Goal: Transaction & Acquisition: Purchase product/service

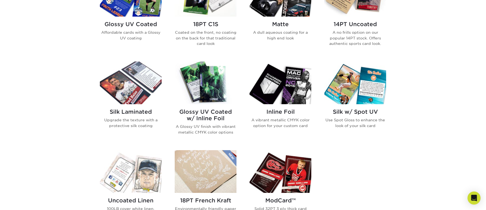
scroll to position [310, 0]
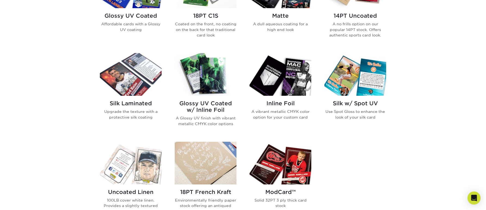
click at [351, 104] on h2 "Silk w/ Spot UV" at bounding box center [355, 103] width 62 height 7
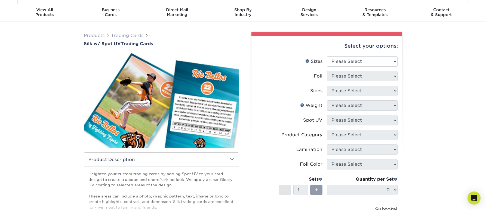
scroll to position [96, 0]
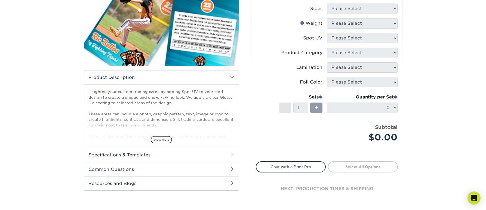
click at [225, 158] on h2 "Specifications & Templates" at bounding box center [161, 155] width 155 height 14
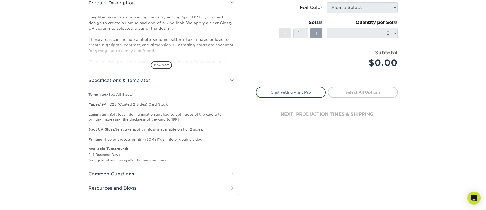
scroll to position [169, 0]
click at [125, 97] on link "See All Sizes" at bounding box center [120, 96] width 23 height 4
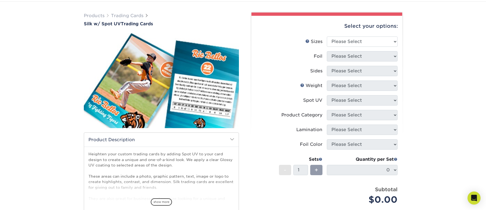
scroll to position [0, 0]
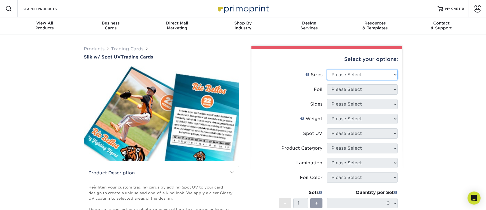
click at [352, 75] on select "Please Select 2.5" x 3.5"" at bounding box center [362, 75] width 71 height 10
select select "2.50x3.50"
click at [361, 90] on select "Please Select No Yes" at bounding box center [362, 89] width 71 height 10
select select "0"
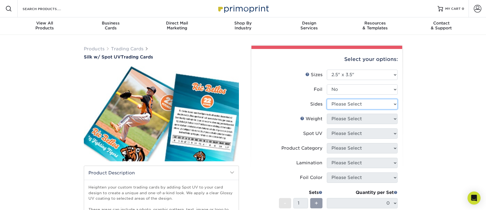
click at [352, 104] on select "Please Select Print Both Sides Print Front Only" at bounding box center [362, 104] width 71 height 10
select select "13abbda7-1d64-4f25-8bb2-c179b224825d"
click at [359, 117] on select "Please Select 16PT" at bounding box center [362, 119] width 71 height 10
select select "16PT"
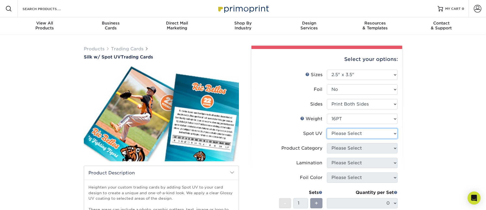
click at [352, 134] on select "Please Select Front and Back (Both Sides) Front Only Back Only" at bounding box center [362, 133] width 71 height 10
select select "1"
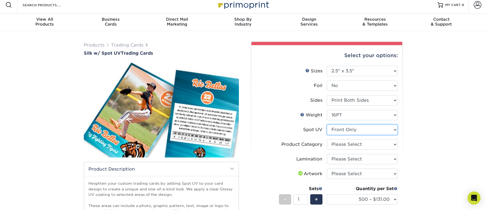
scroll to position [9, 0]
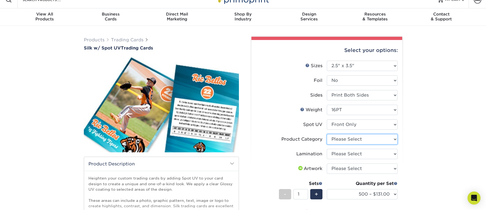
click at [349, 141] on select "Please Select Trading Cards" at bounding box center [362, 139] width 71 height 10
select select "c2f9bce9-36c2-409d-b101-c29d9d031e18"
click at [354, 156] on select "Please Select Silk" at bounding box center [362, 154] width 71 height 10
select select "ccacb42f-45f7-42d3-bbd3-7c8421cf37f0"
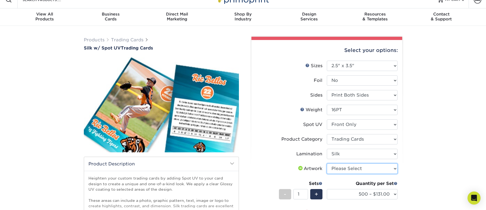
click at [349, 169] on select "Please Select I will upload files I need a design - $100" at bounding box center [362, 169] width 71 height 10
select select "upload"
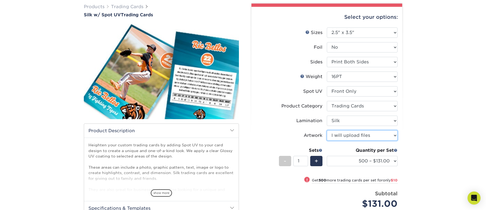
scroll to position [52, 0]
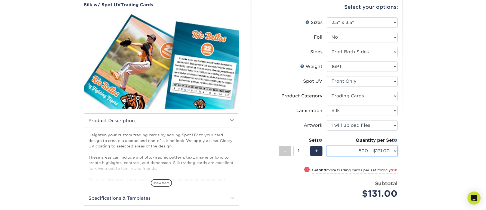
click at [394, 152] on select "500 – $131.00 1000 – $141.00 2500 – $339.00 5000 – $568.00 10000 – $1024.00" at bounding box center [362, 151] width 71 height 10
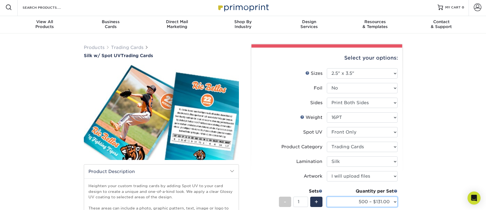
scroll to position [0, 0]
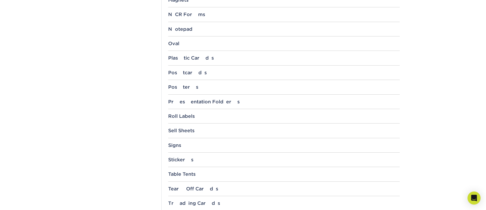
scroll to position [558, 0]
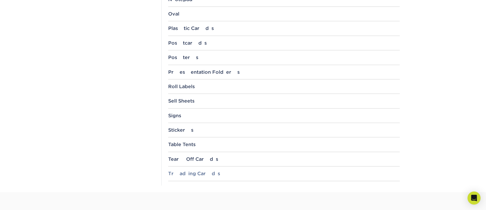
click at [202, 173] on div "Trading Cards" at bounding box center [284, 173] width 232 height 5
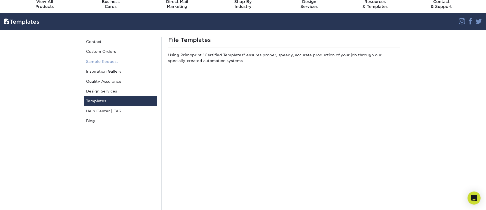
scroll to position [0, 0]
